Goal: Information Seeking & Learning: Learn about a topic

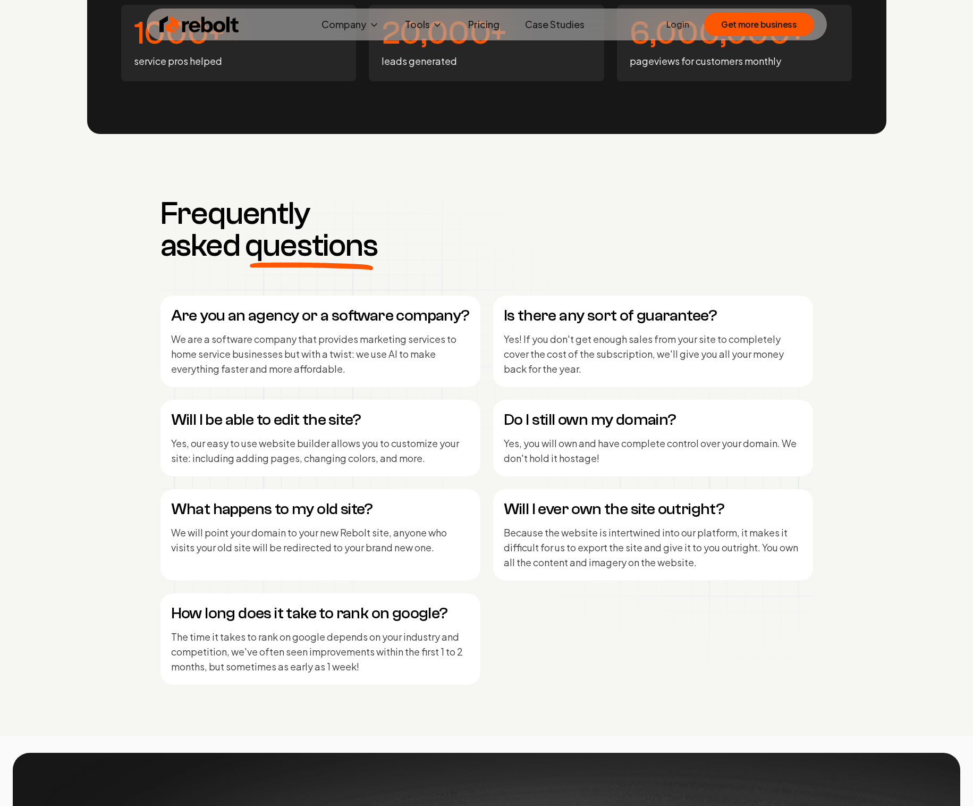
scroll to position [5115, 0]
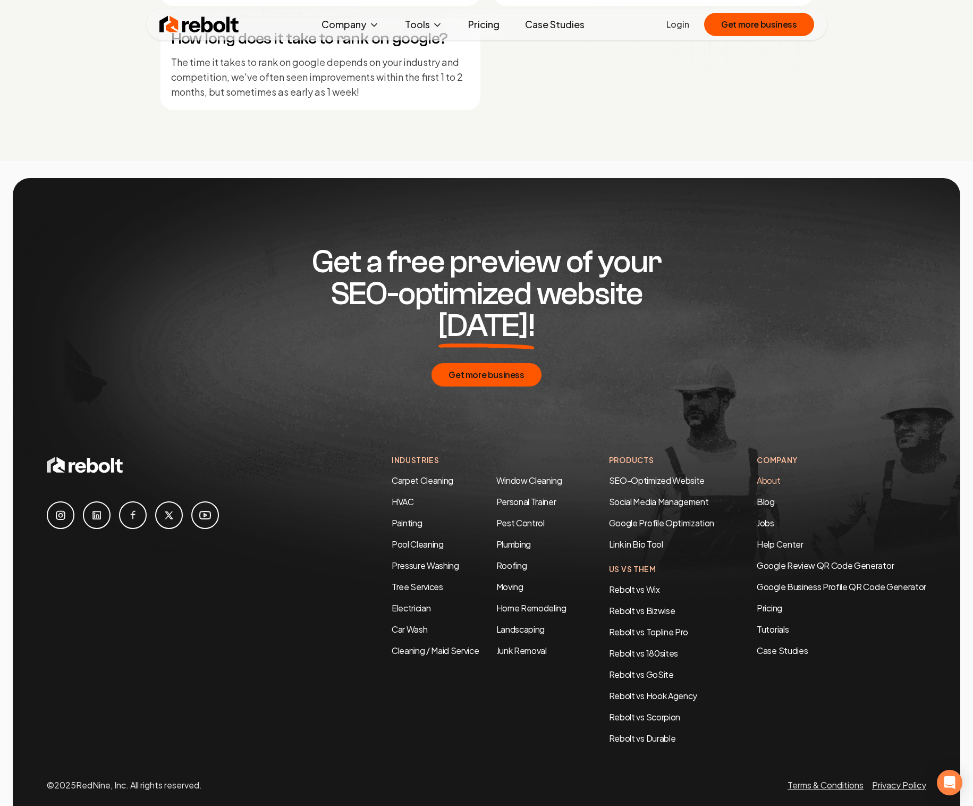
click at [758, 475] on link "About" at bounding box center [768, 480] width 23 height 11
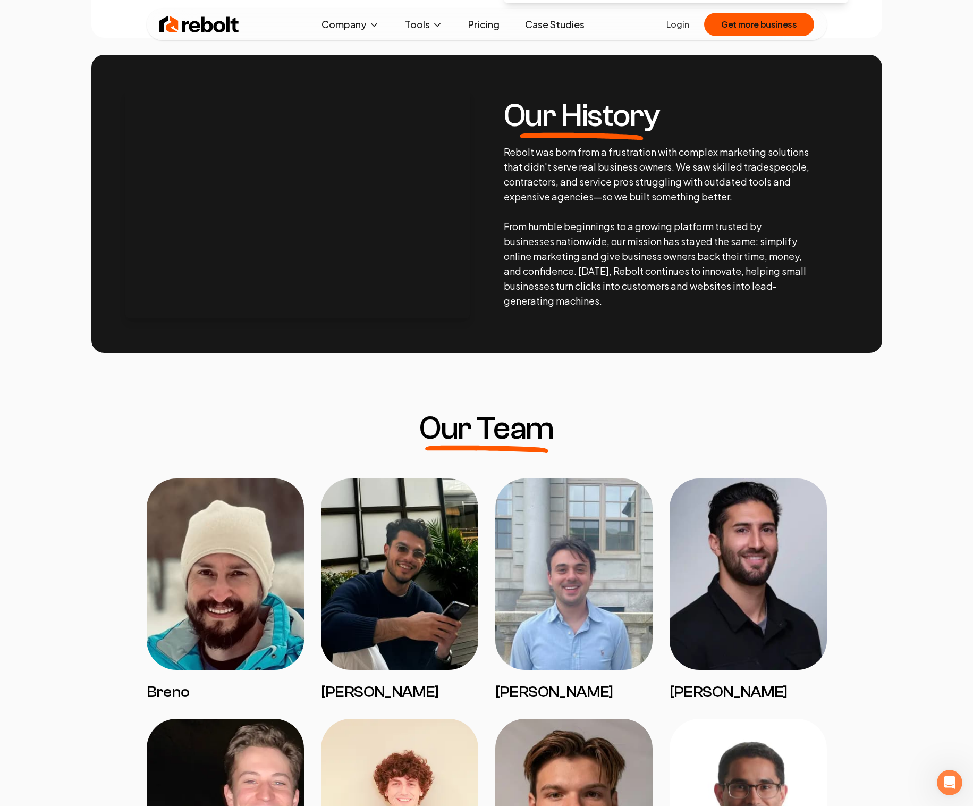
scroll to position [333, 0]
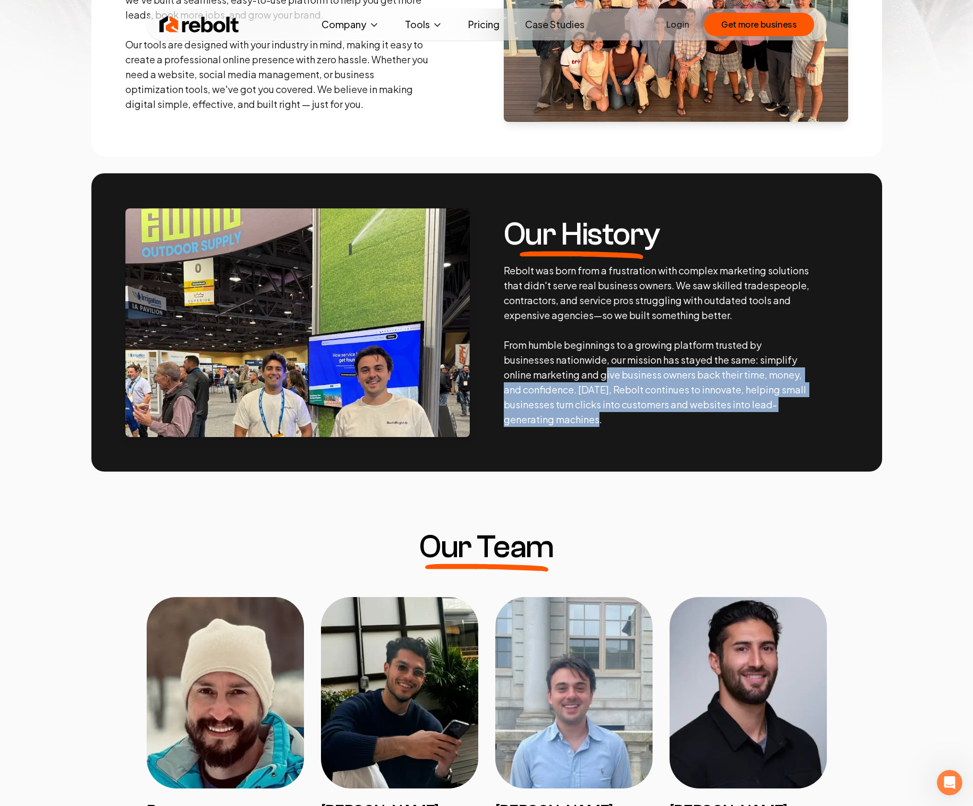
drag, startPoint x: 593, startPoint y: 412, endPoint x: 610, endPoint y: 367, distance: 47.6
click at [610, 368] on section "Our History Rebolt was born from a frustration with complex marketing solutions…" at bounding box center [486, 322] width 791 height 298
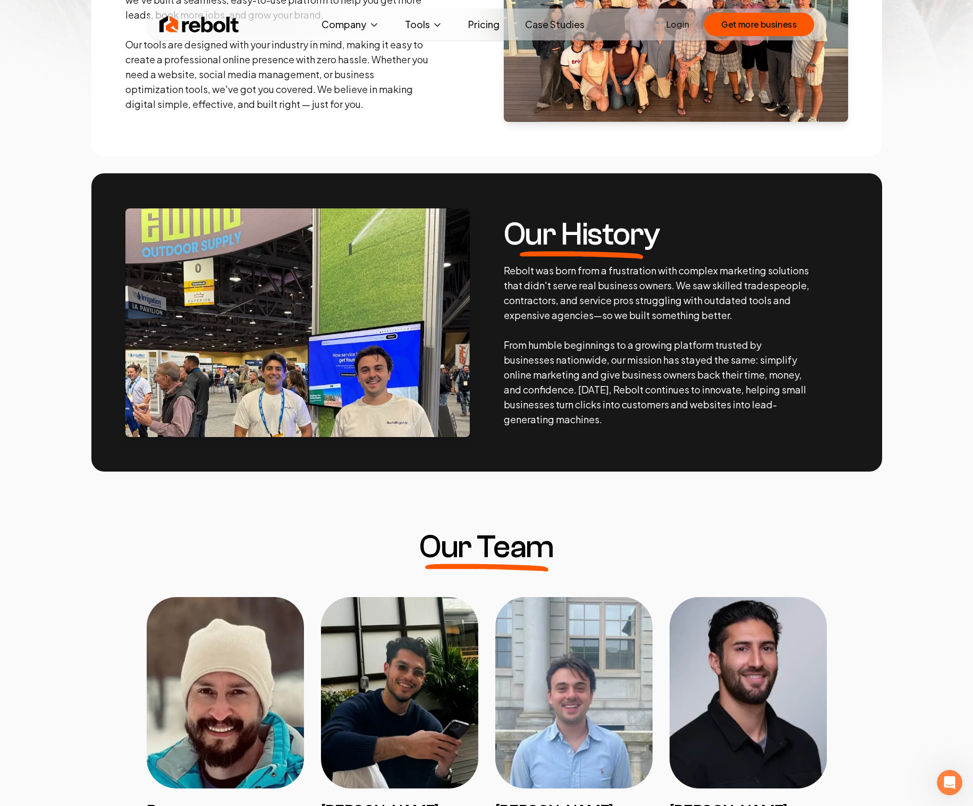
click at [609, 374] on p "Rebolt was born from a frustration with complex marketing solutions that didn't…" at bounding box center [657, 345] width 306 height 164
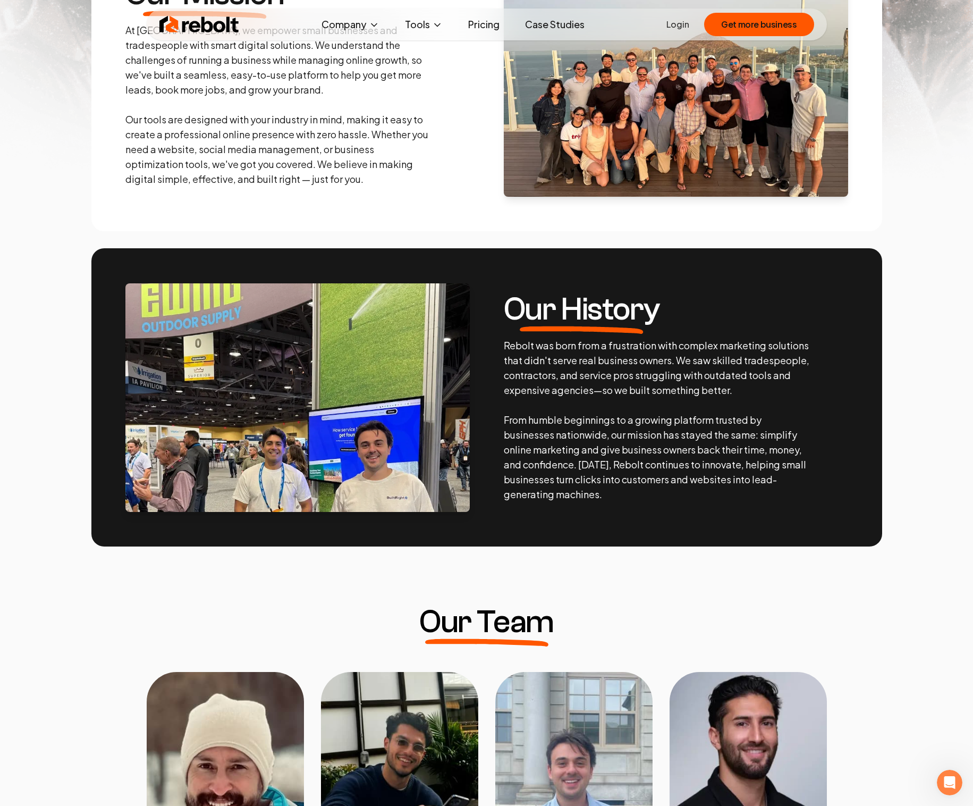
scroll to position [159, 0]
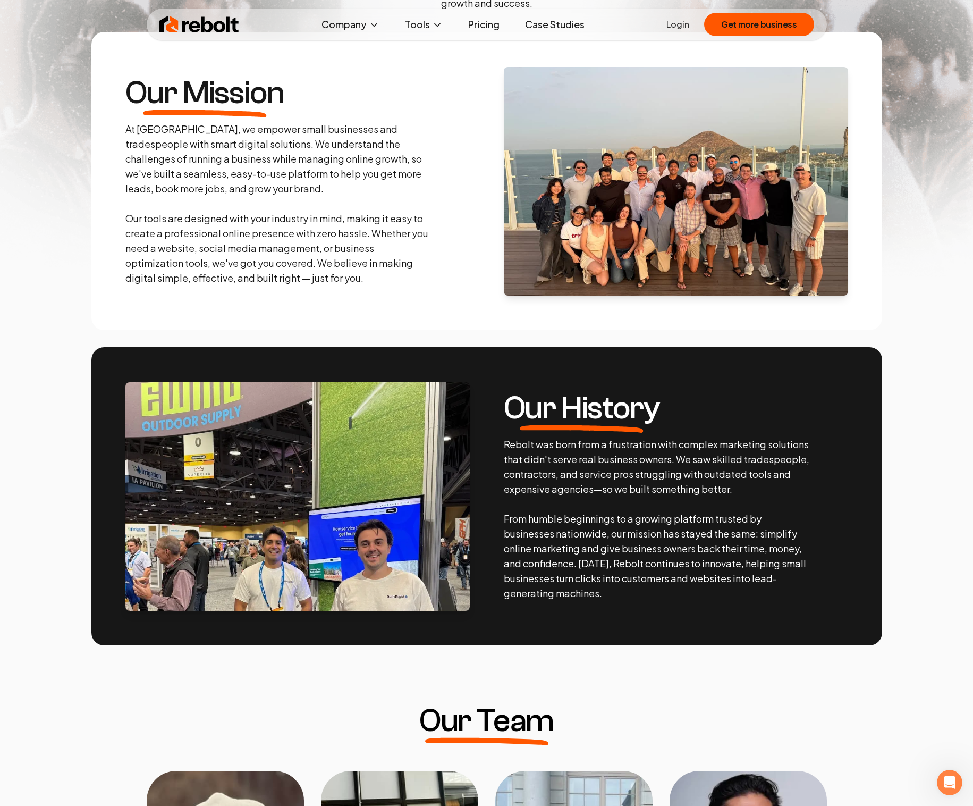
click at [620, 258] on img at bounding box center [676, 181] width 344 height 229
click at [646, 299] on section "Our Mission At Rebolt, we empower small businesses and tradespeople with smart …" at bounding box center [486, 181] width 791 height 298
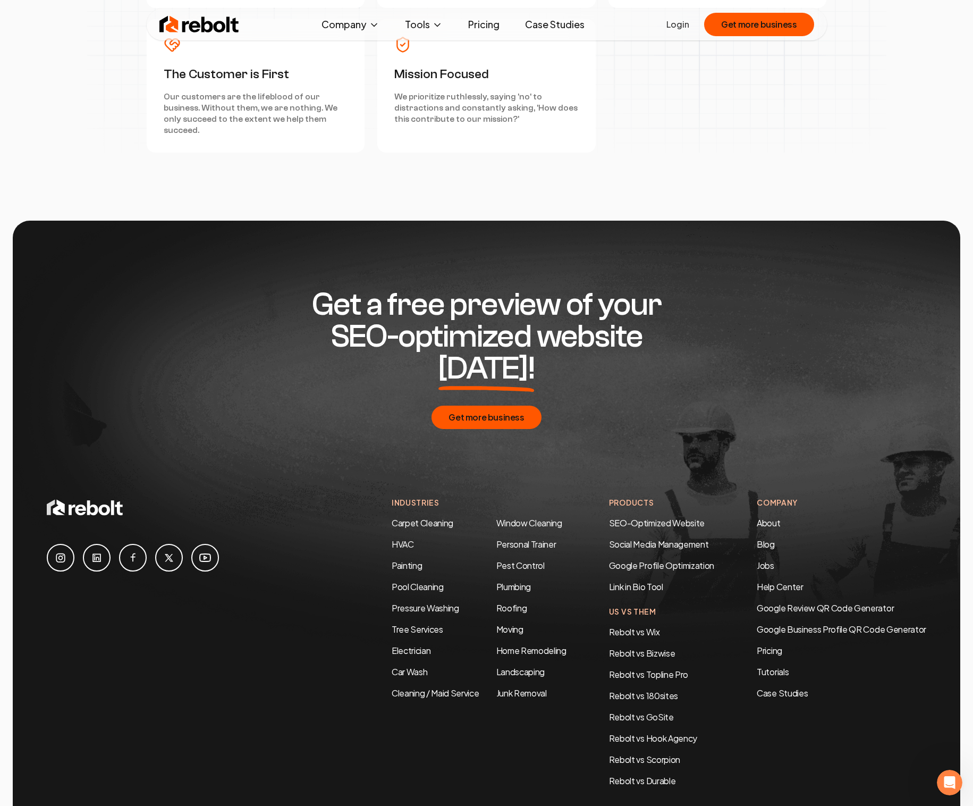
scroll to position [3192, 0]
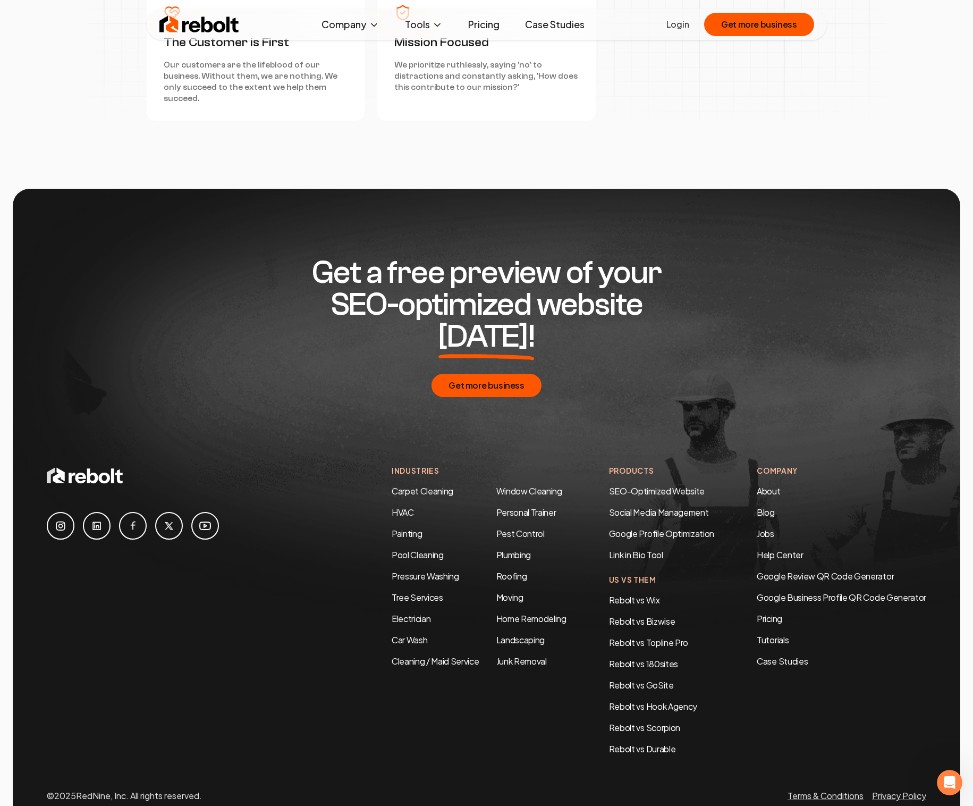
click at [836, 189] on div "Get a free preview of your SEO-optimized website [DATE]! Get more business" at bounding box center [487, 327] width 880 height 276
click at [819, 195] on div "Get a free preview of your SEO-optimized website [DATE]! Get more business" at bounding box center [487, 327] width 880 height 276
